Goal: Task Accomplishment & Management: Manage account settings

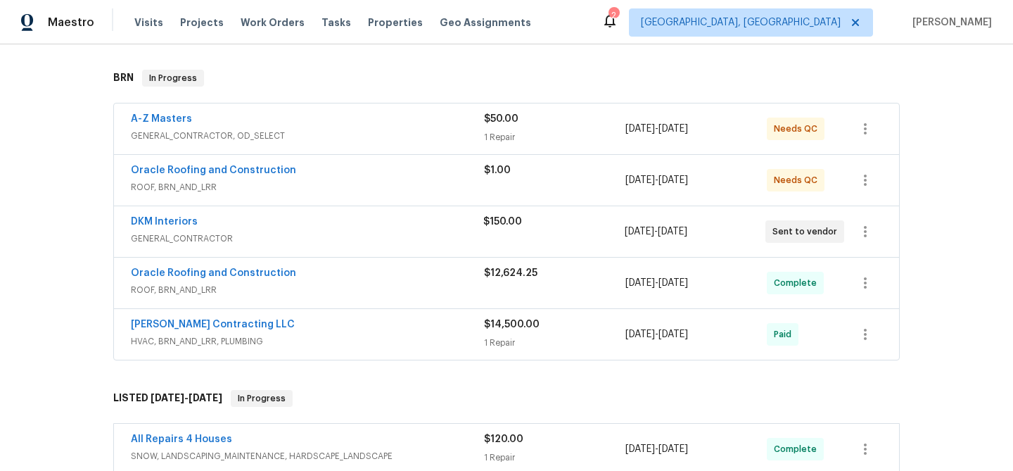
scroll to position [162, 0]
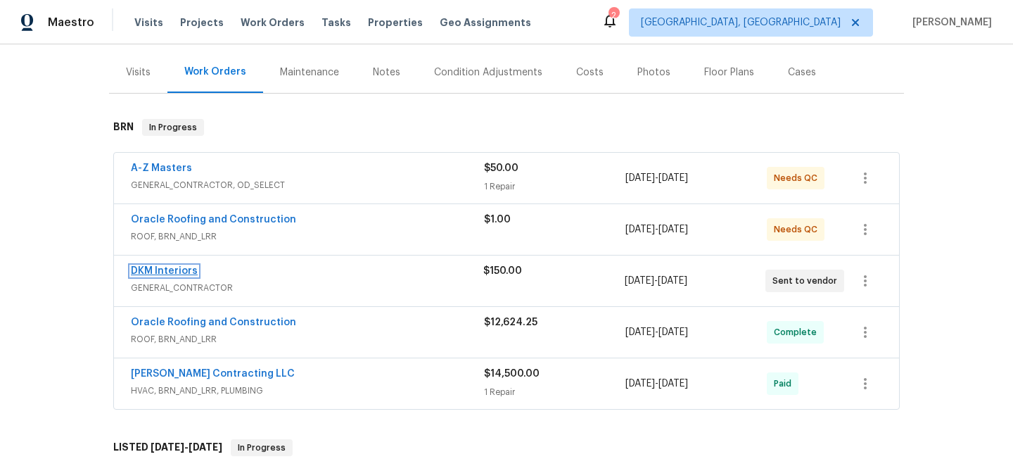
click at [144, 272] on link "DKM Interiors" at bounding box center [164, 271] width 67 height 10
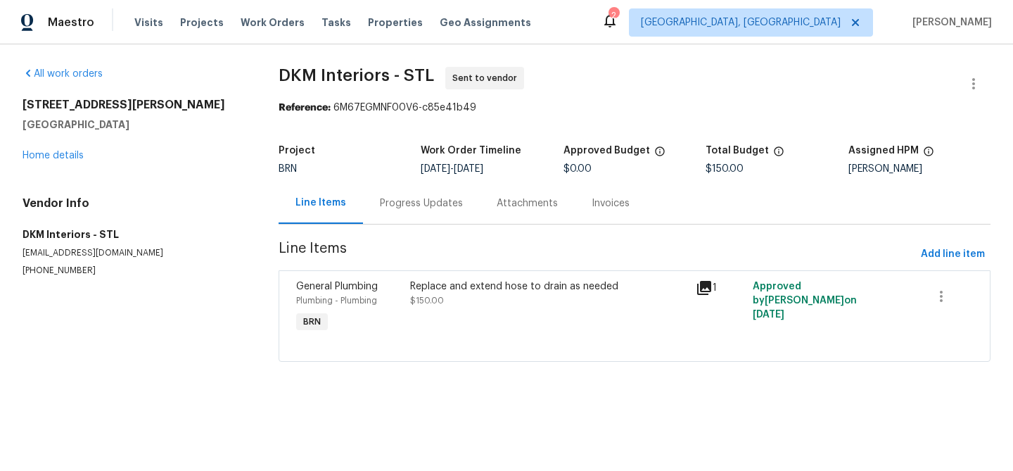
click at [446, 277] on div "Replace and extend hose to drain as needed $150.00" at bounding box center [549, 307] width 286 height 65
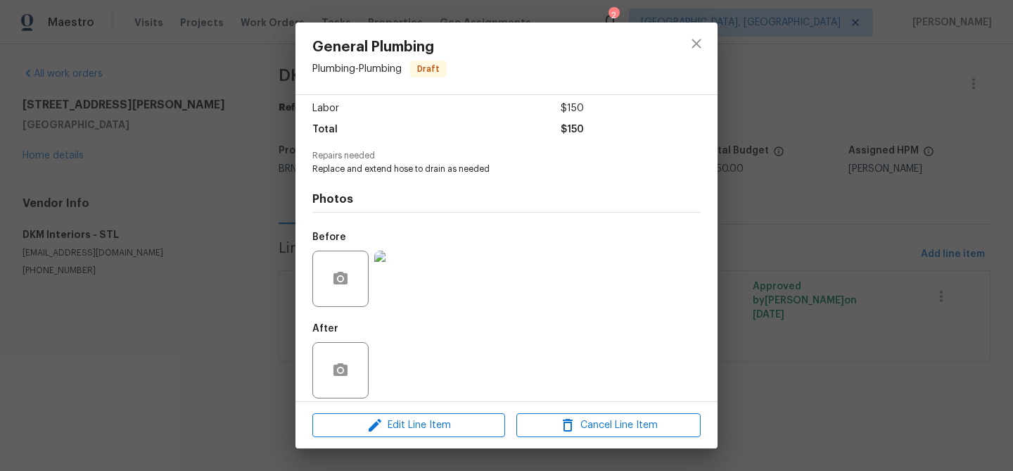
scroll to position [106, 0]
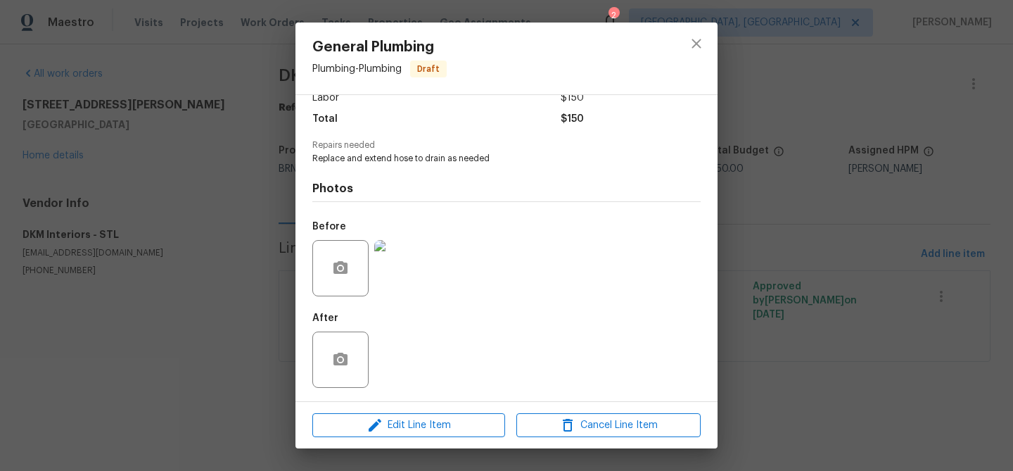
click at [409, 263] on img at bounding box center [402, 268] width 56 height 56
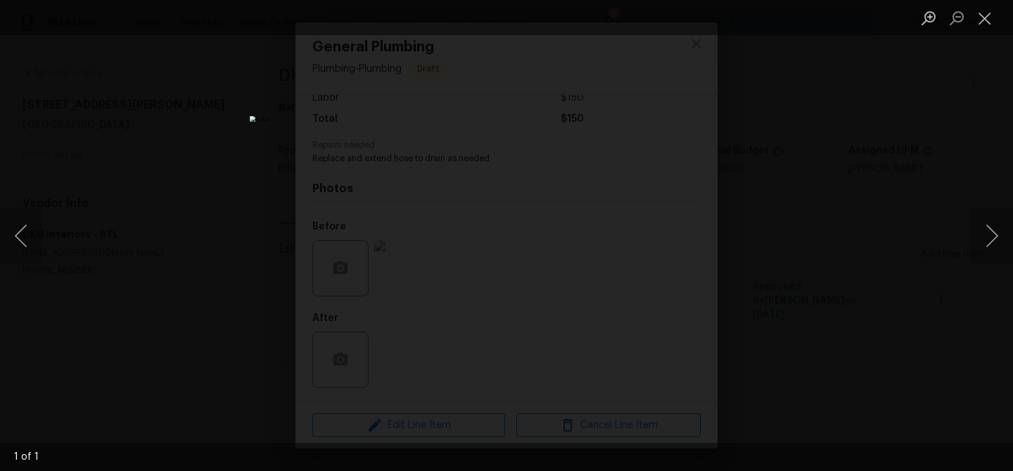
click at [313, 218] on div "Lightbox" at bounding box center [506, 235] width 1013 height 471
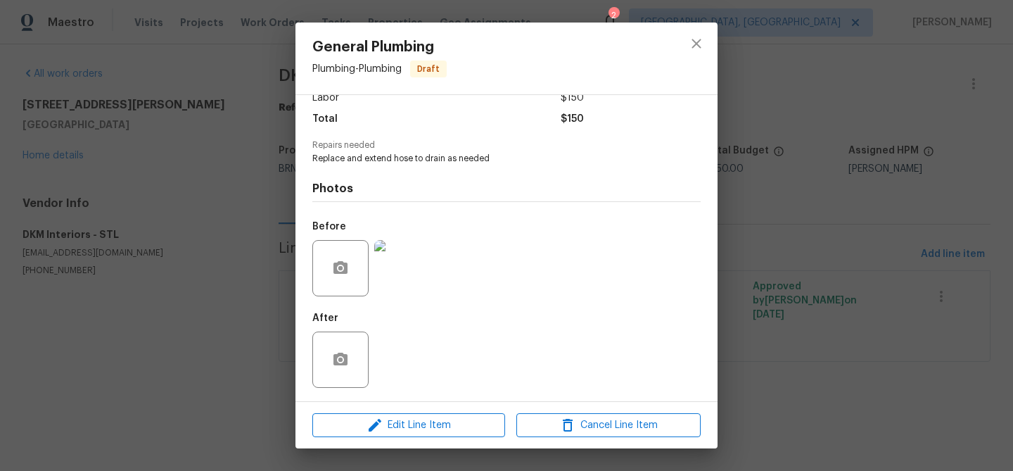
click at [266, 248] on div "General Plumbing Plumbing - Plumbing Draft Vendor DKM Interiors Account Categor…" at bounding box center [506, 235] width 1013 height 471
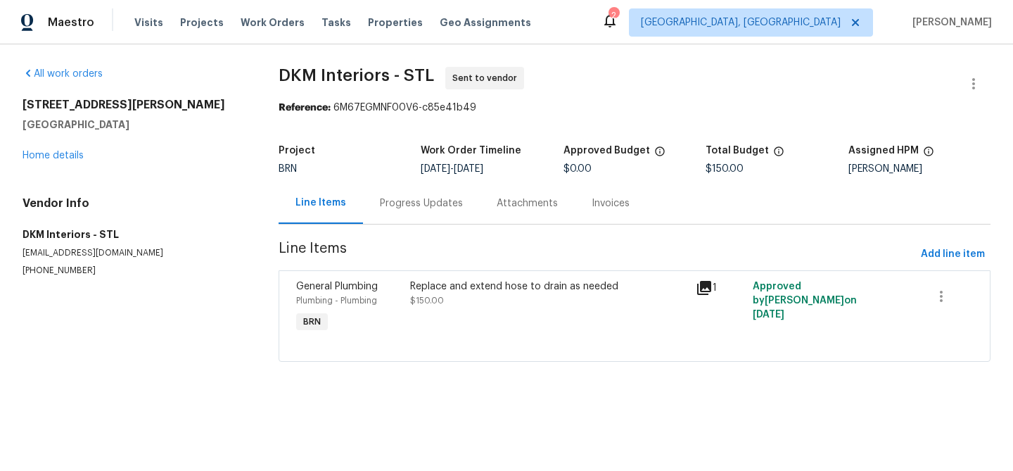
click at [416, 201] on div "Progress Updates" at bounding box center [421, 203] width 83 height 14
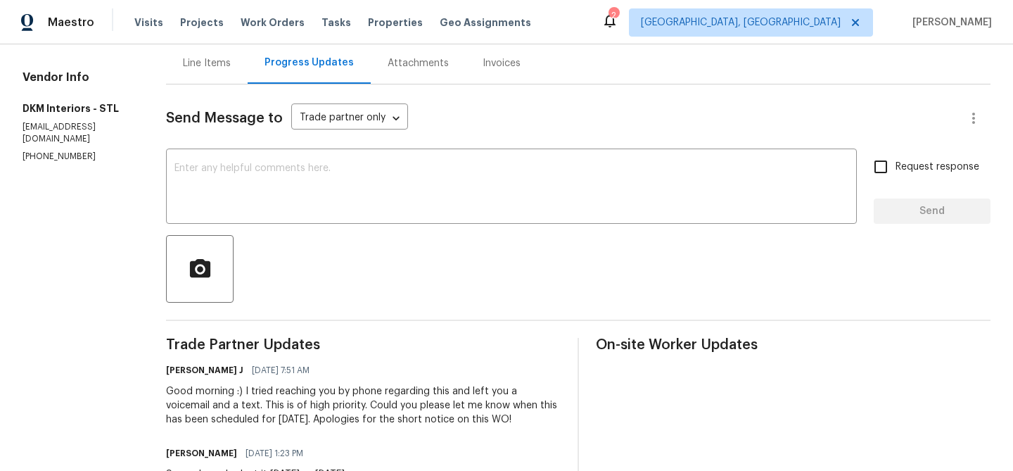
scroll to position [103, 0]
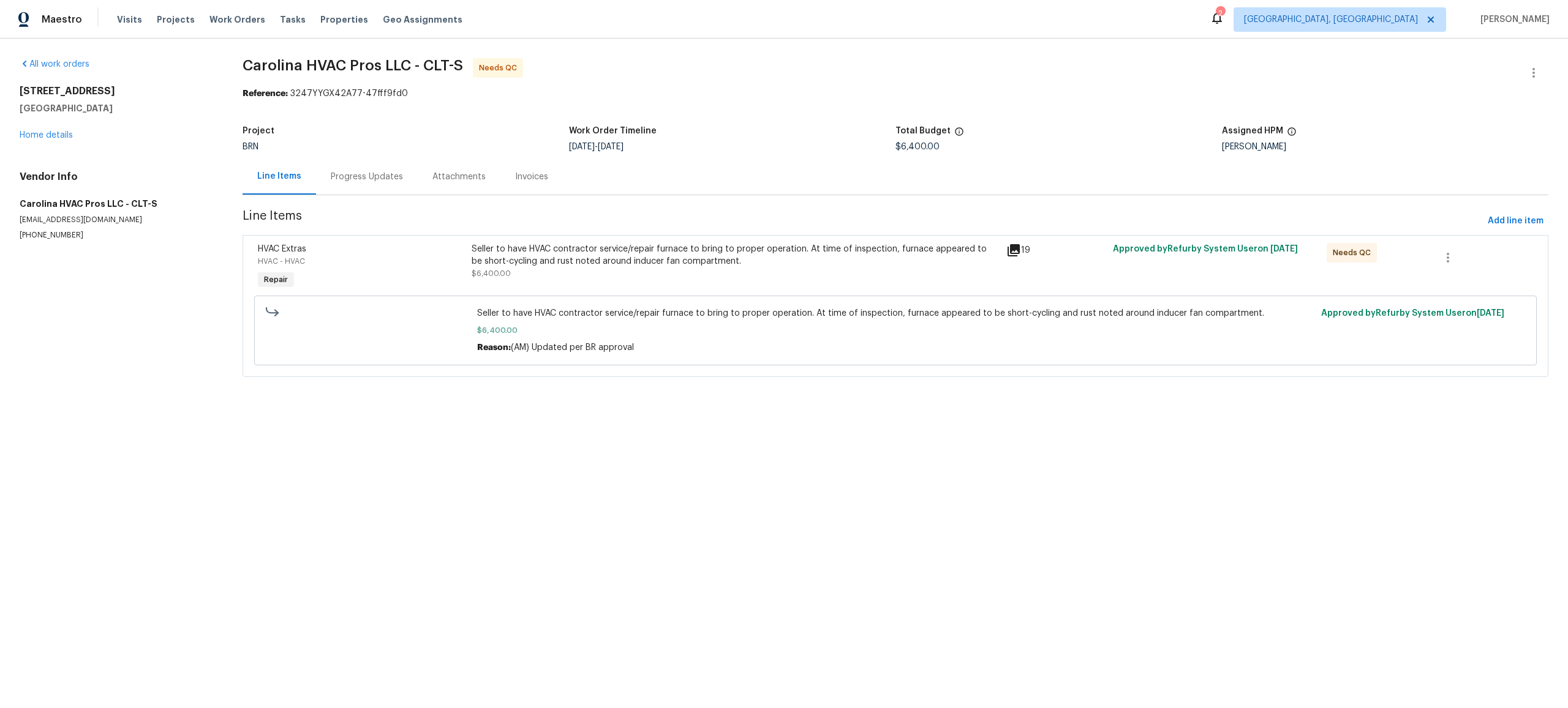
click at [383, 181] on div "Progress Updates" at bounding box center [366, 177] width 72 height 12
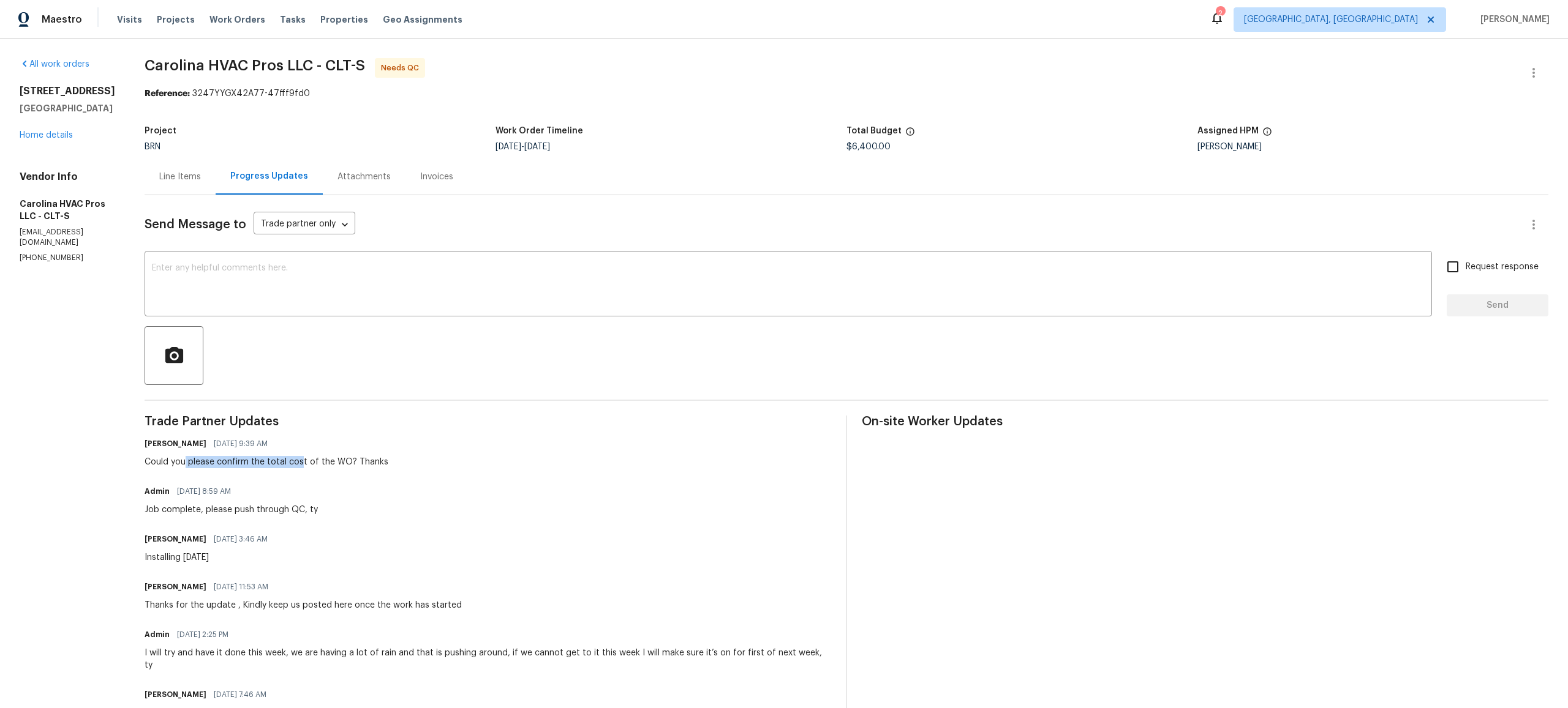
drag, startPoint x: 193, startPoint y: 464, endPoint x: 446, endPoint y: 464, distance: 253.0
click at [446, 464] on div "[PERSON_NAME] [DATE] 9:39 AM Could you please confirm the total cost of the WO?…" at bounding box center [487, 451] width 687 height 33
